Goal: Find specific page/section: Find specific page/section

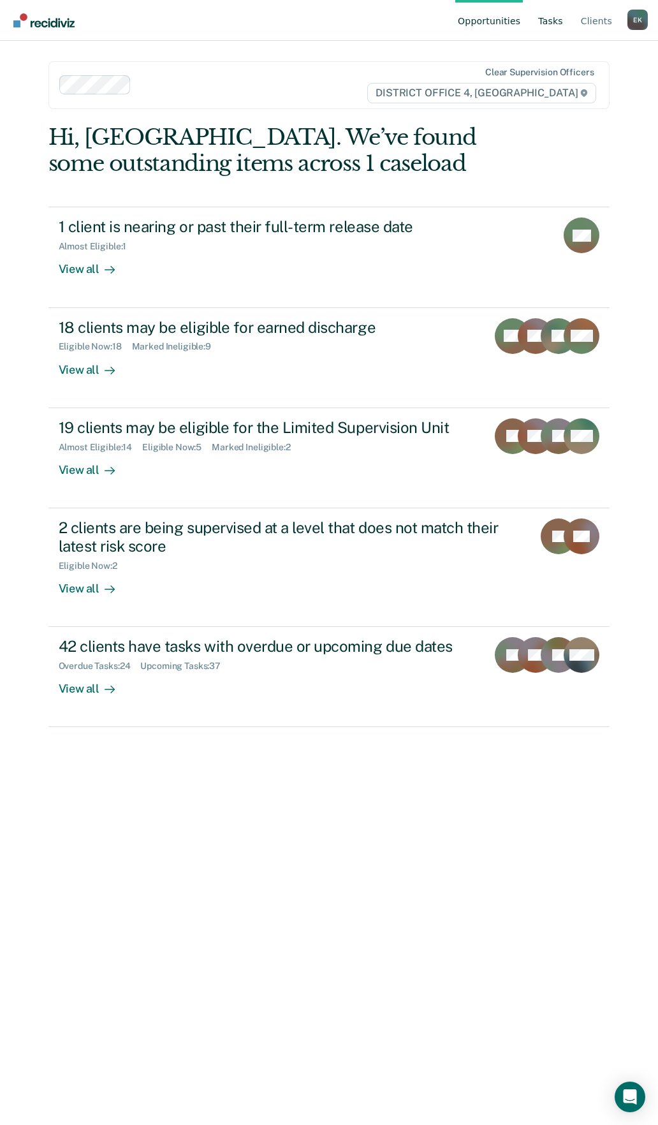
click at [554, 24] on link "Tasks" at bounding box center [551, 20] width 30 height 41
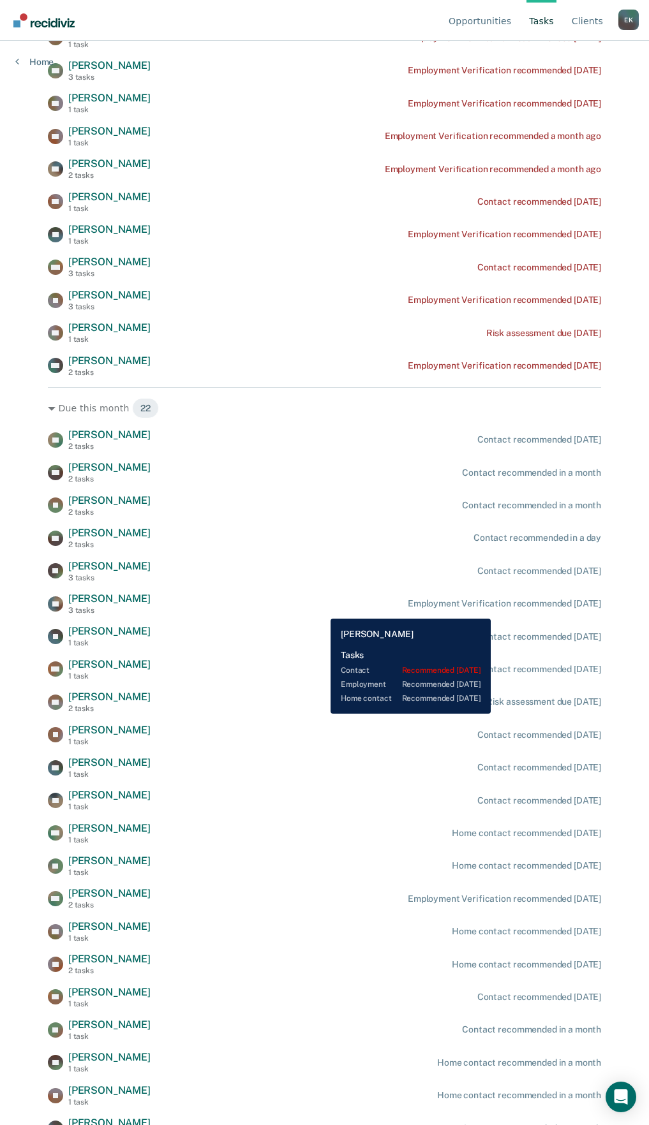
scroll to position [552, 0]
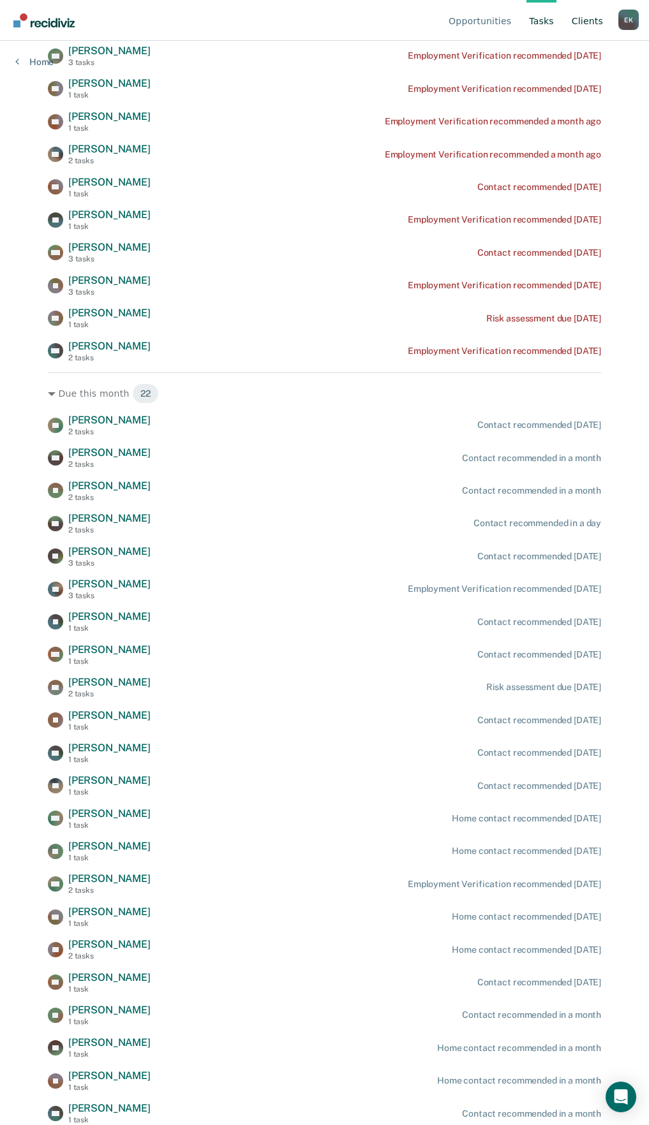
click at [590, 21] on link "Client s" at bounding box center [587, 20] width 36 height 41
